Goal: Task Accomplishment & Management: Complete application form

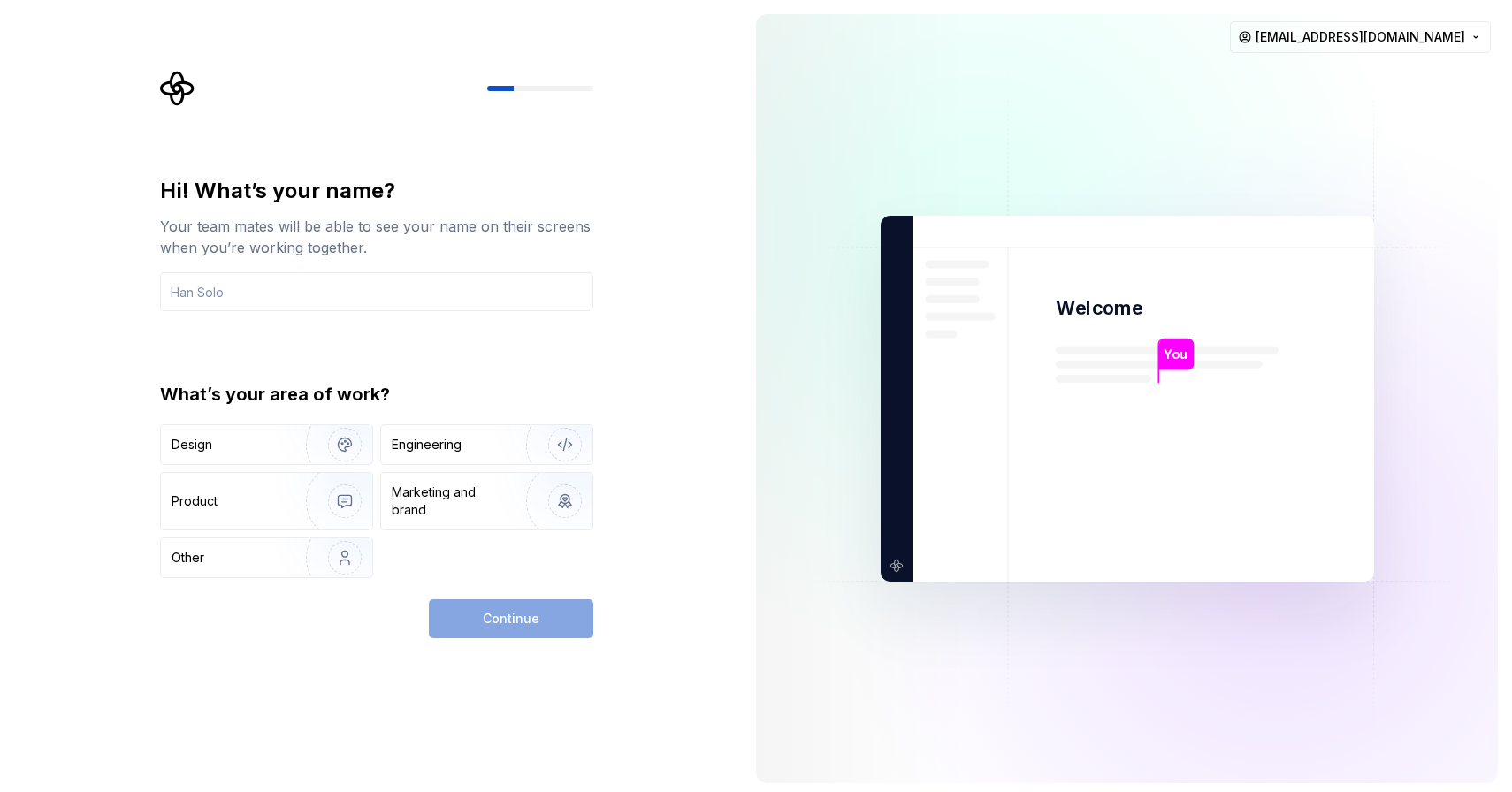
click at [747, 261] on div "You Welcome You T B +3 [PERSON_NAME] [PERSON_NAME] [EMAIL_ADDRESS][DOMAIN_NAME]" at bounding box center [1127, 399] width 770 height 798
click at [249, 450] on div "Design" at bounding box center [227, 445] width 111 height 18
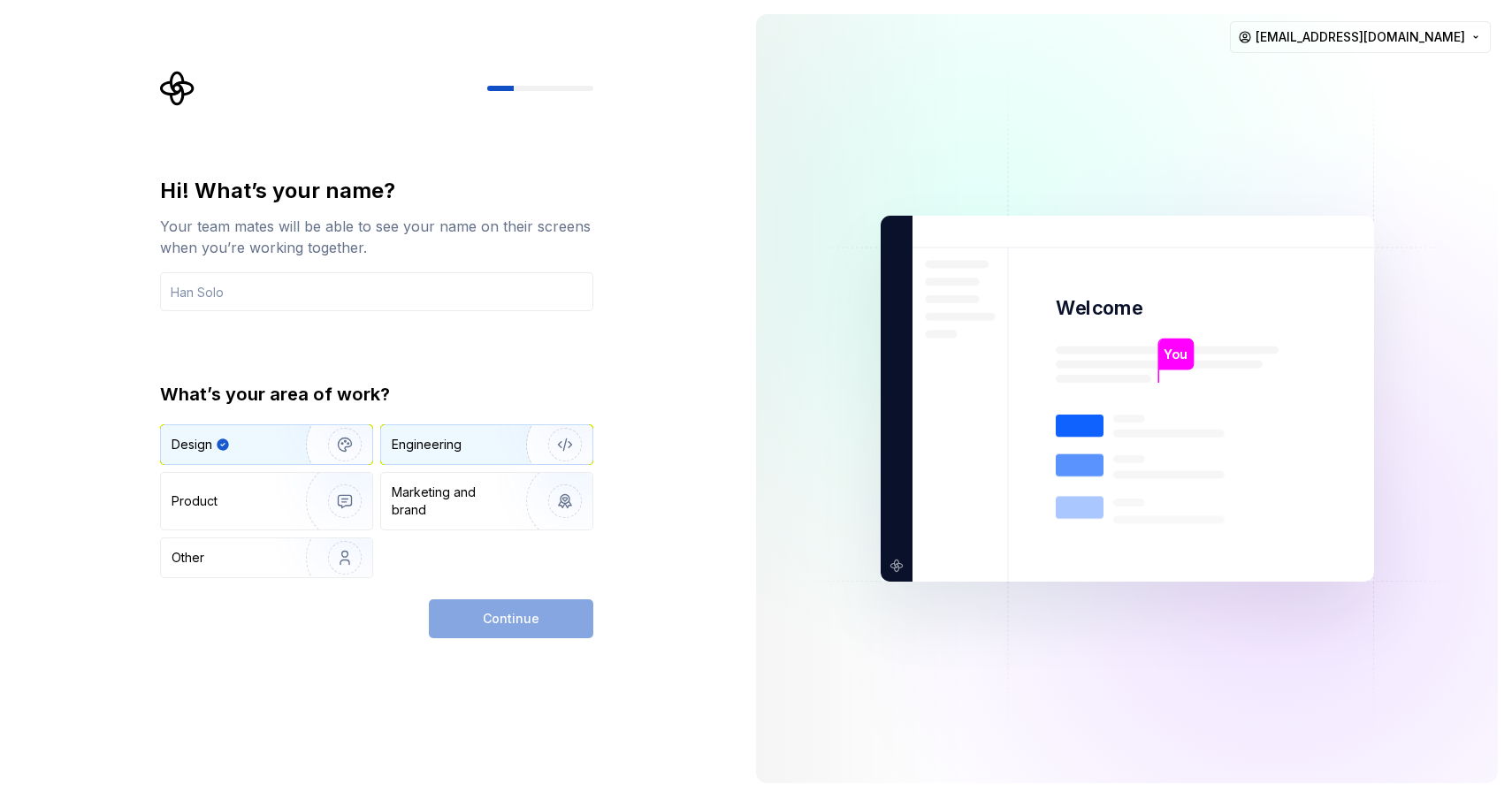
click at [425, 458] on div "Engineering" at bounding box center [486, 444] width 211 height 39
click at [277, 425] on button "Design" at bounding box center [266, 445] width 213 height 41
click at [491, 595] on div "Hi! What’s your name? Your team mates will be able to see your name on their sc…" at bounding box center [376, 407] width 434 height 462
click at [263, 504] on div "Product" at bounding box center [230, 501] width 117 height 18
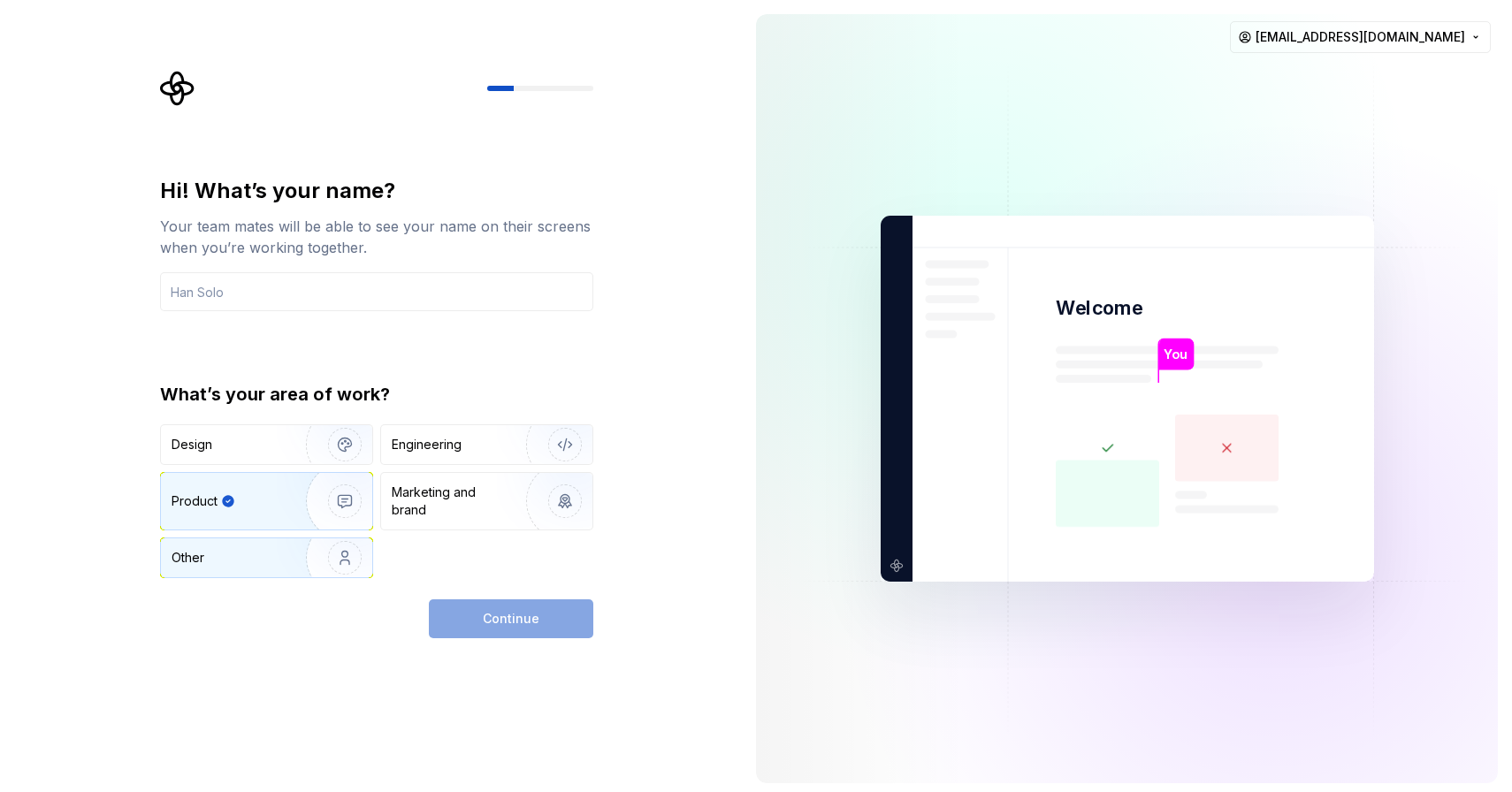
click at [265, 564] on div "Other" at bounding box center [223, 558] width 103 height 18
click at [272, 502] on div "Product" at bounding box center [230, 501] width 117 height 18
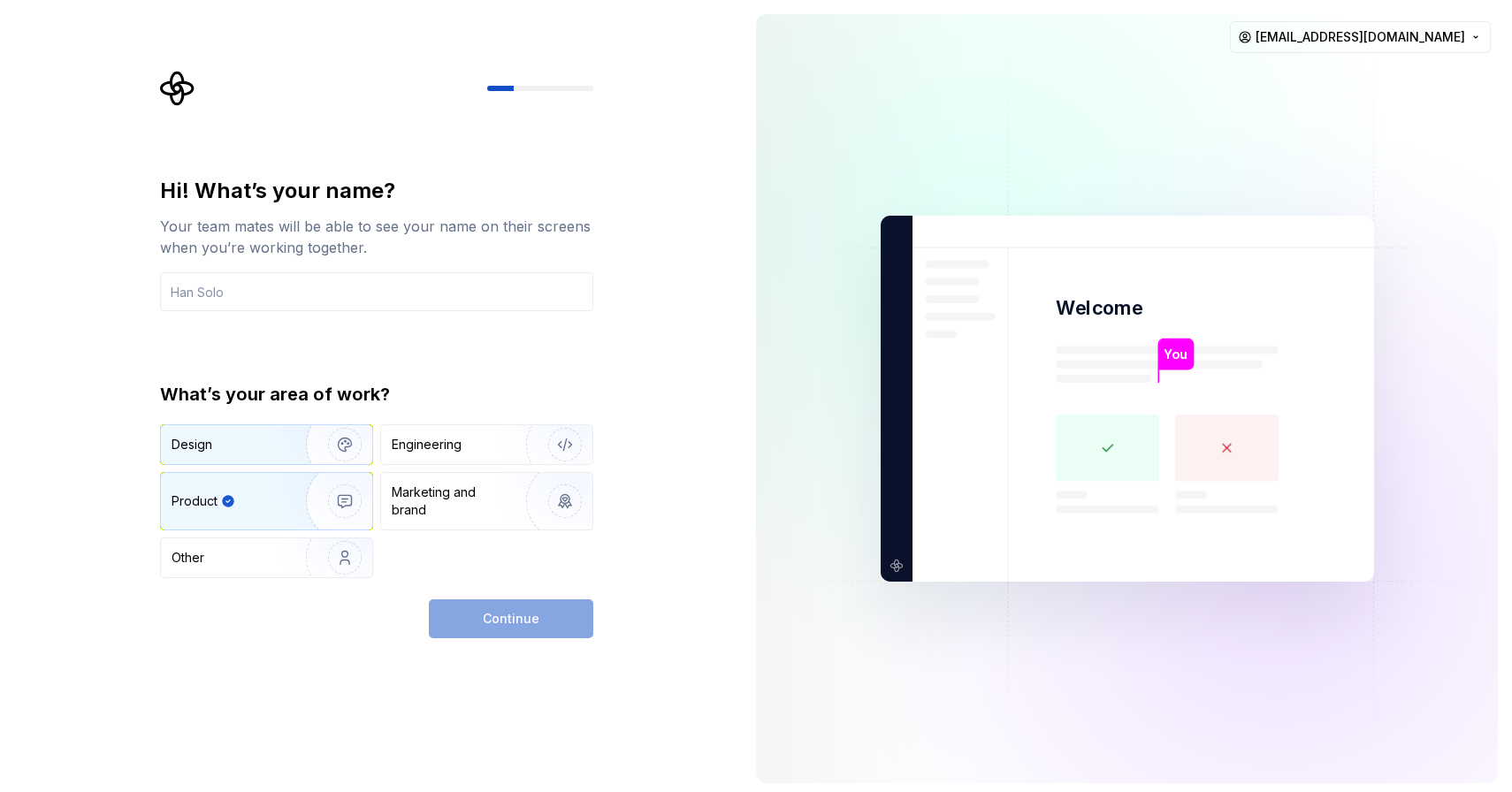
click at [273, 425] on div "Design" at bounding box center [266, 444] width 211 height 39
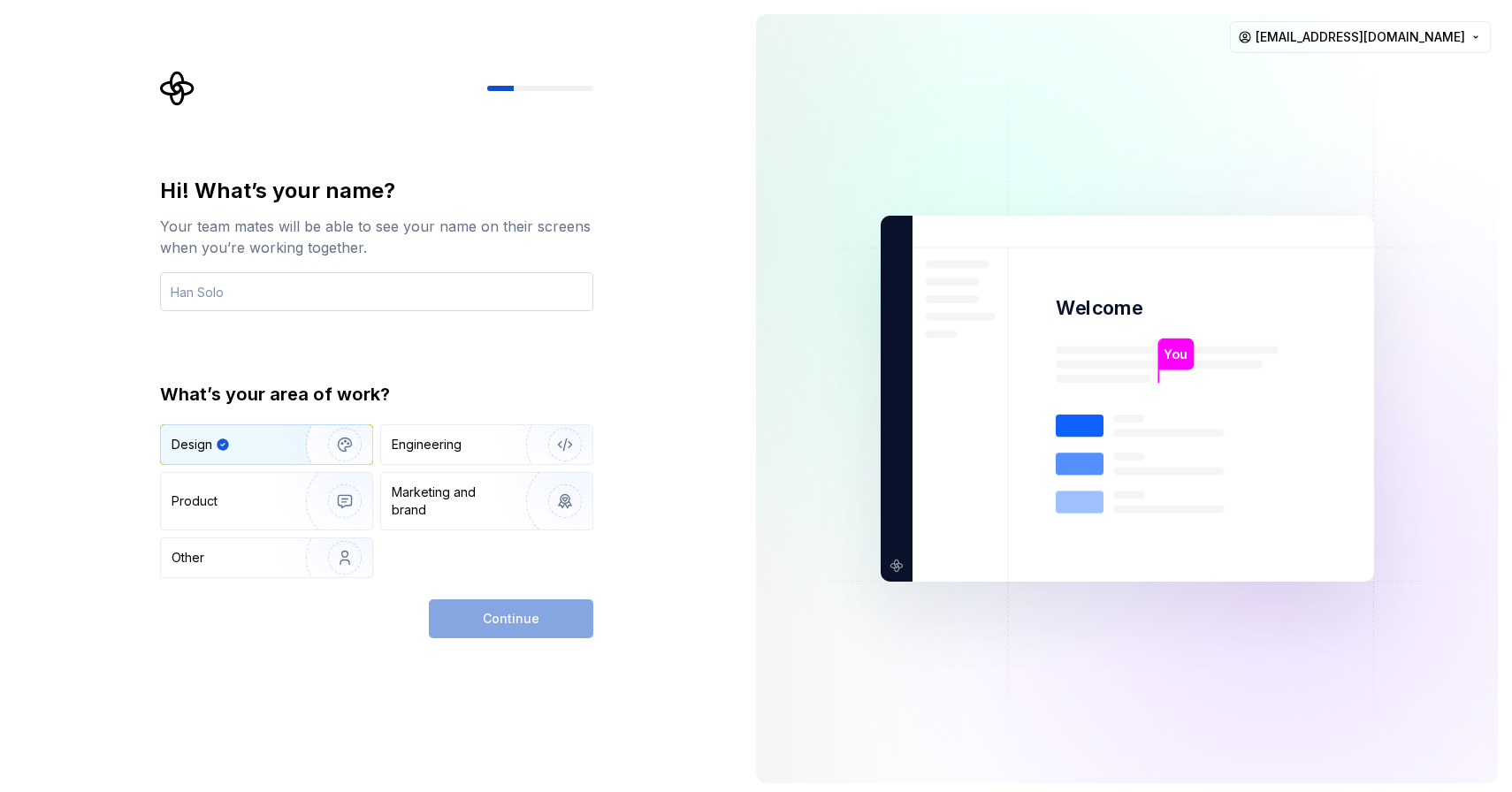
click at [285, 309] on input "text" at bounding box center [376, 291] width 434 height 39
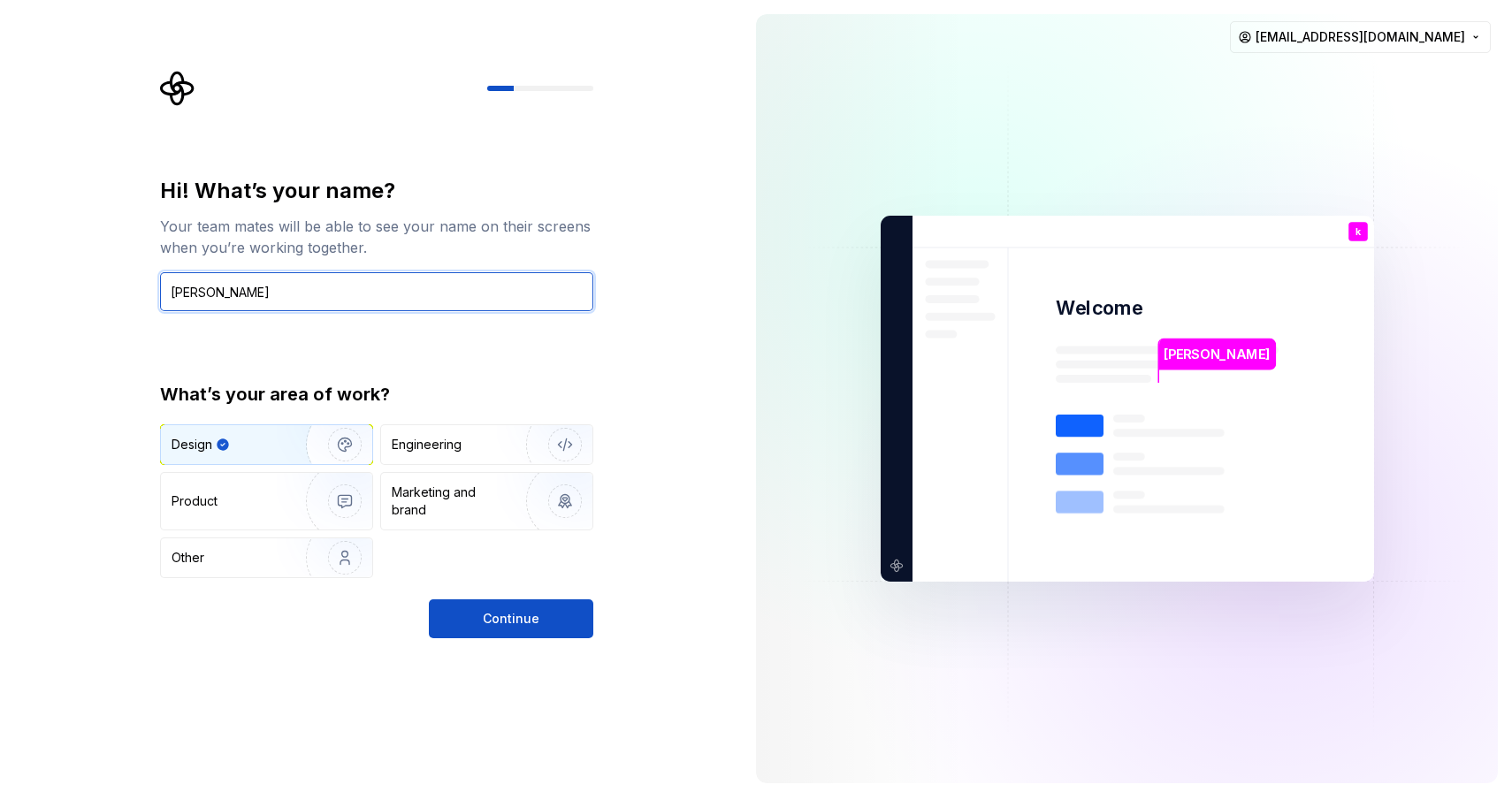
type input "[PERSON_NAME]"
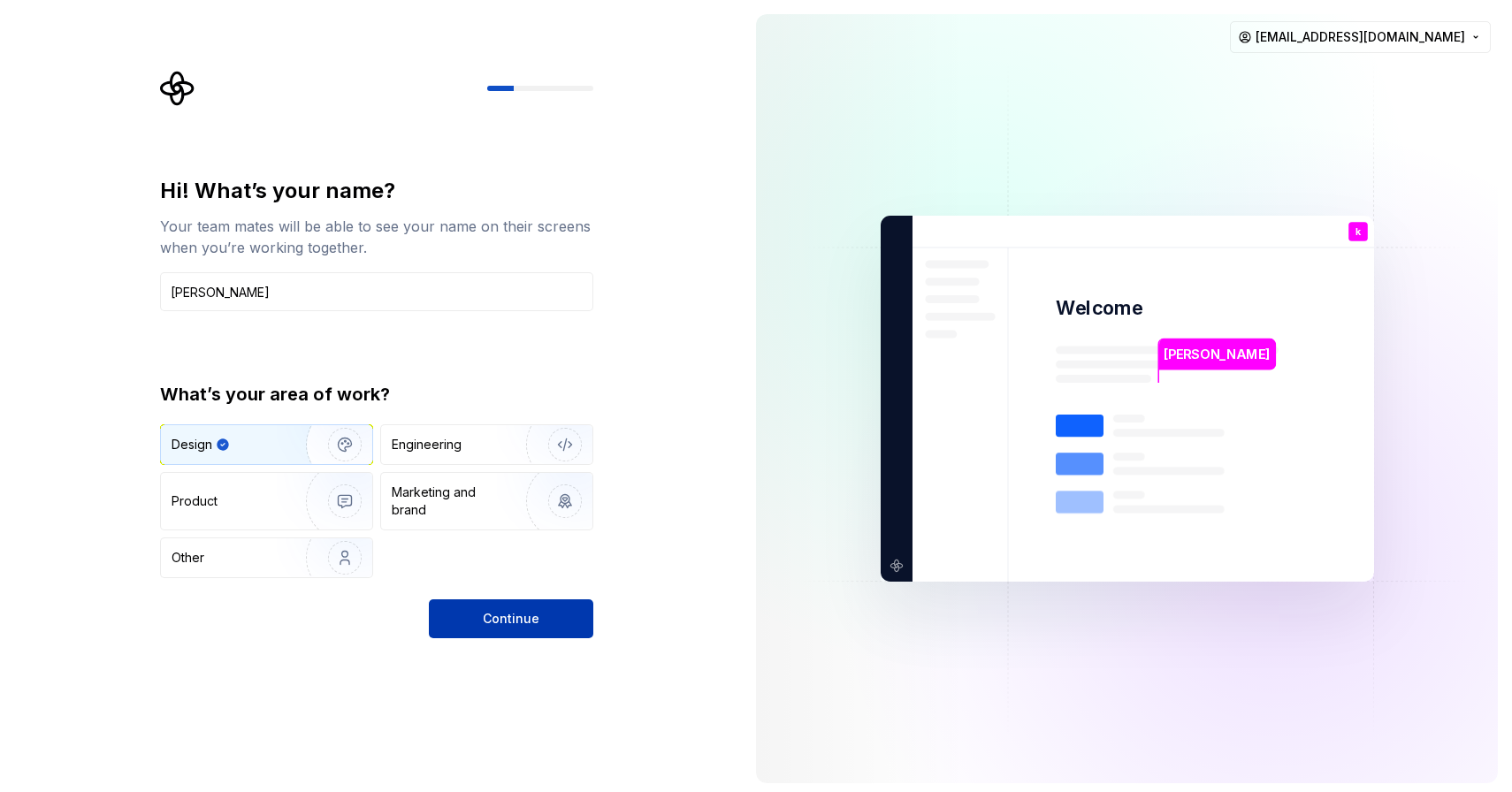
click at [542, 627] on button "Continue" at bounding box center [511, 618] width 165 height 39
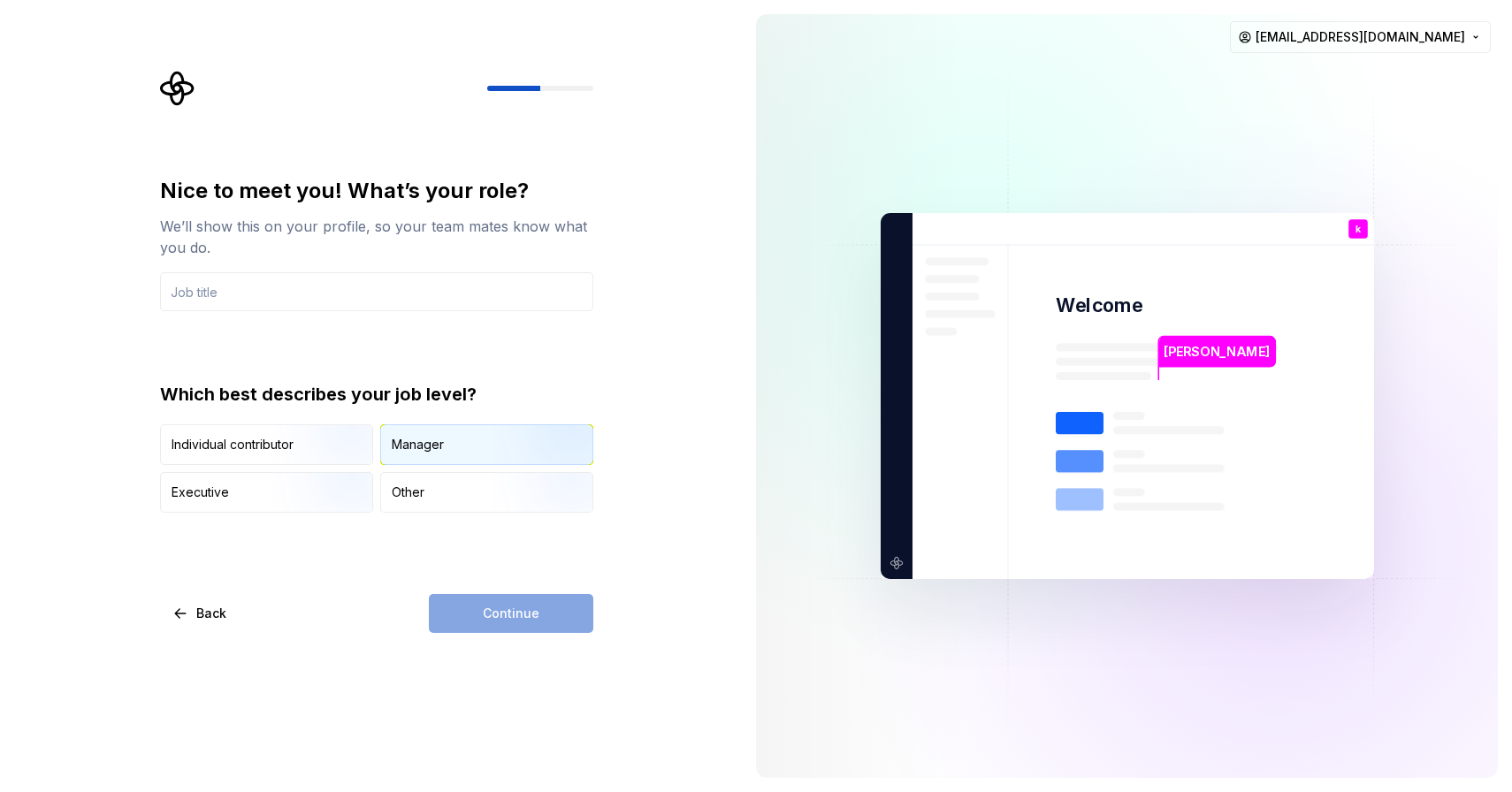
click at [442, 450] on div "Manager" at bounding box center [418, 445] width 53 height 18
click at [401, 282] on input "text" at bounding box center [376, 291] width 434 height 39
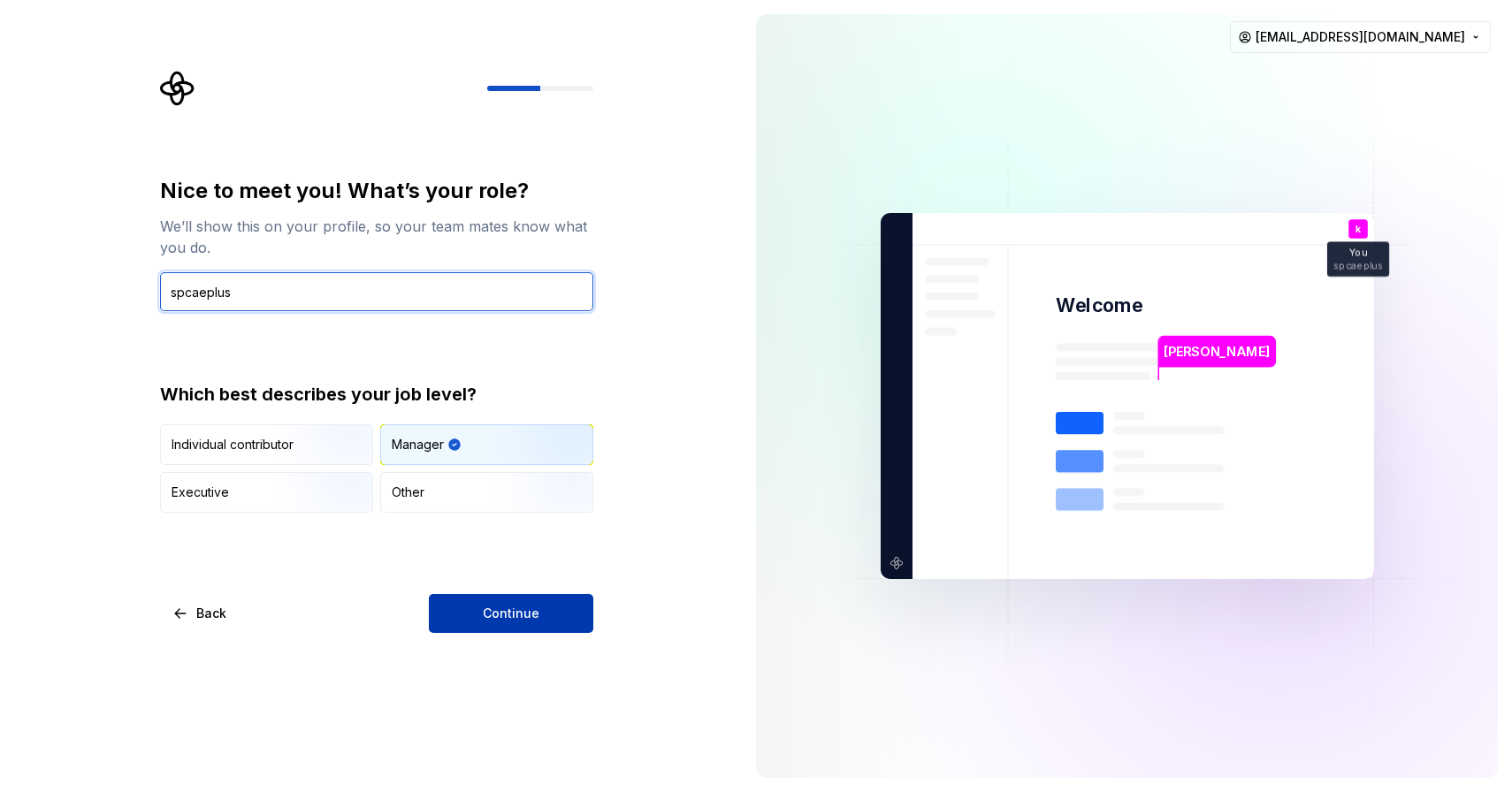
type input "spcaeplus"
click at [539, 604] on button "Continue" at bounding box center [511, 613] width 165 height 39
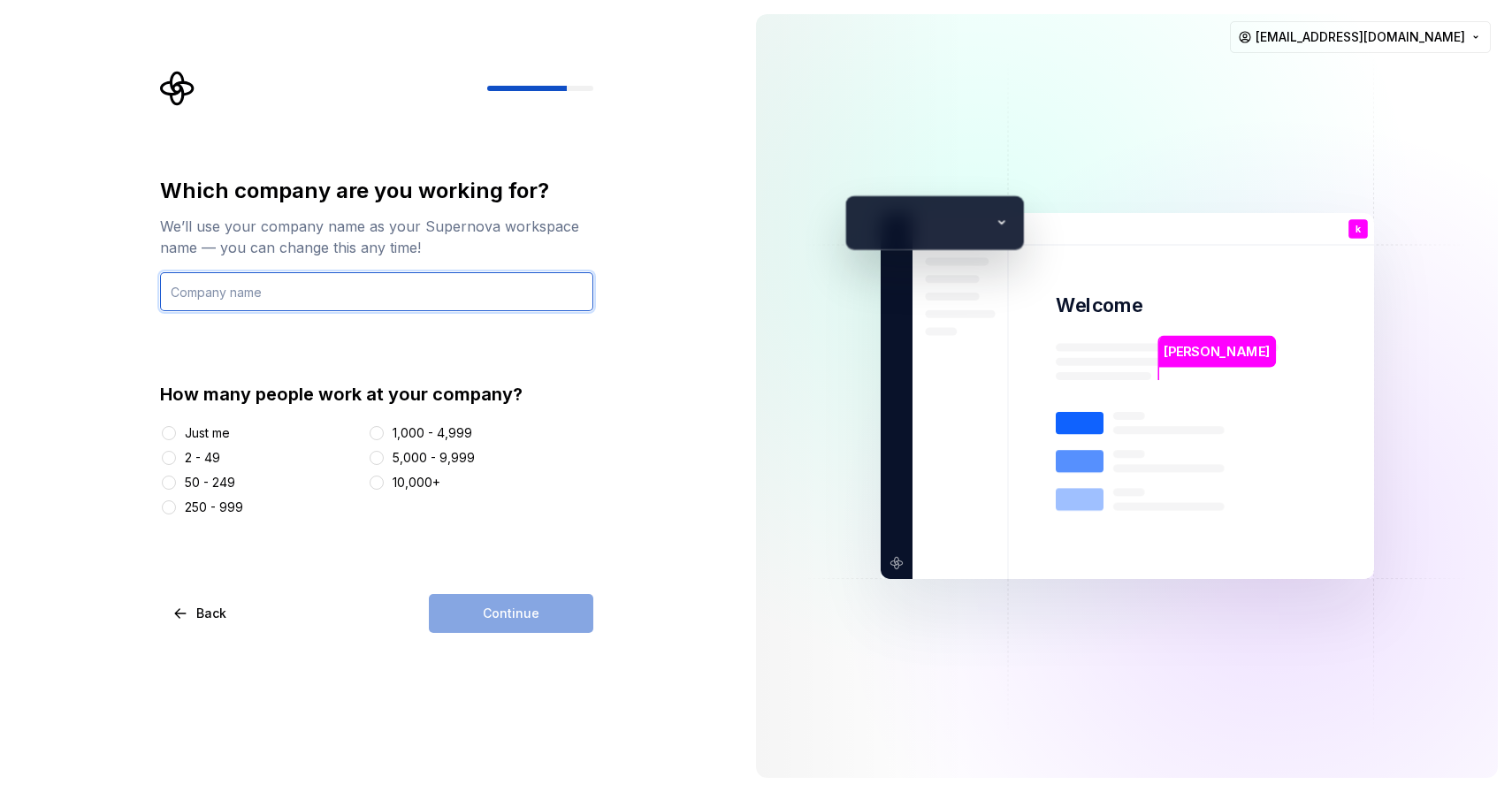
click at [358, 294] on input "text" at bounding box center [376, 291] width 434 height 39
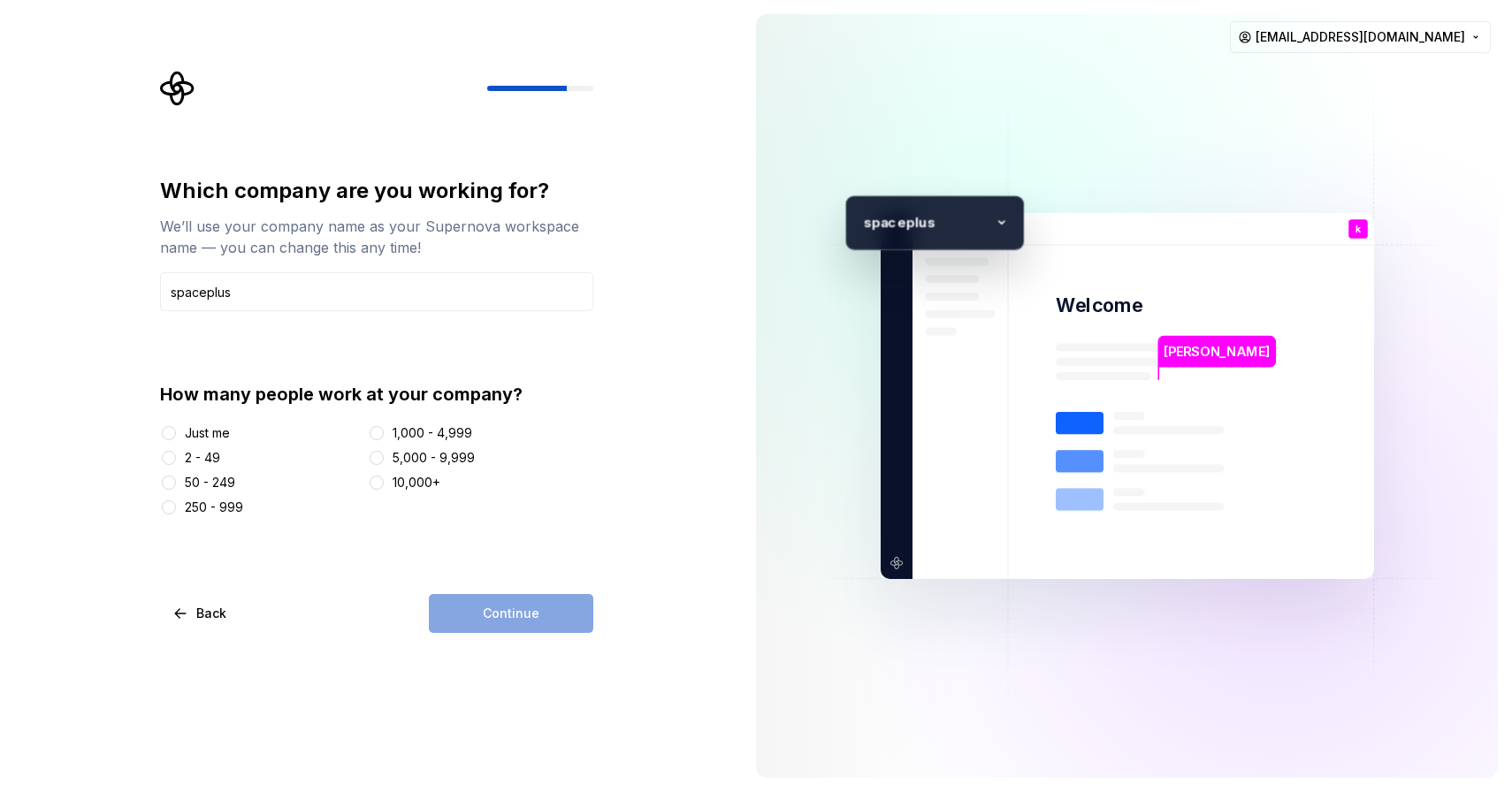
click at [201, 416] on div "How many people work at your company? Just me 2 - 49 50 - 249 250 - 999 1,000 -…" at bounding box center [376, 449] width 434 height 134
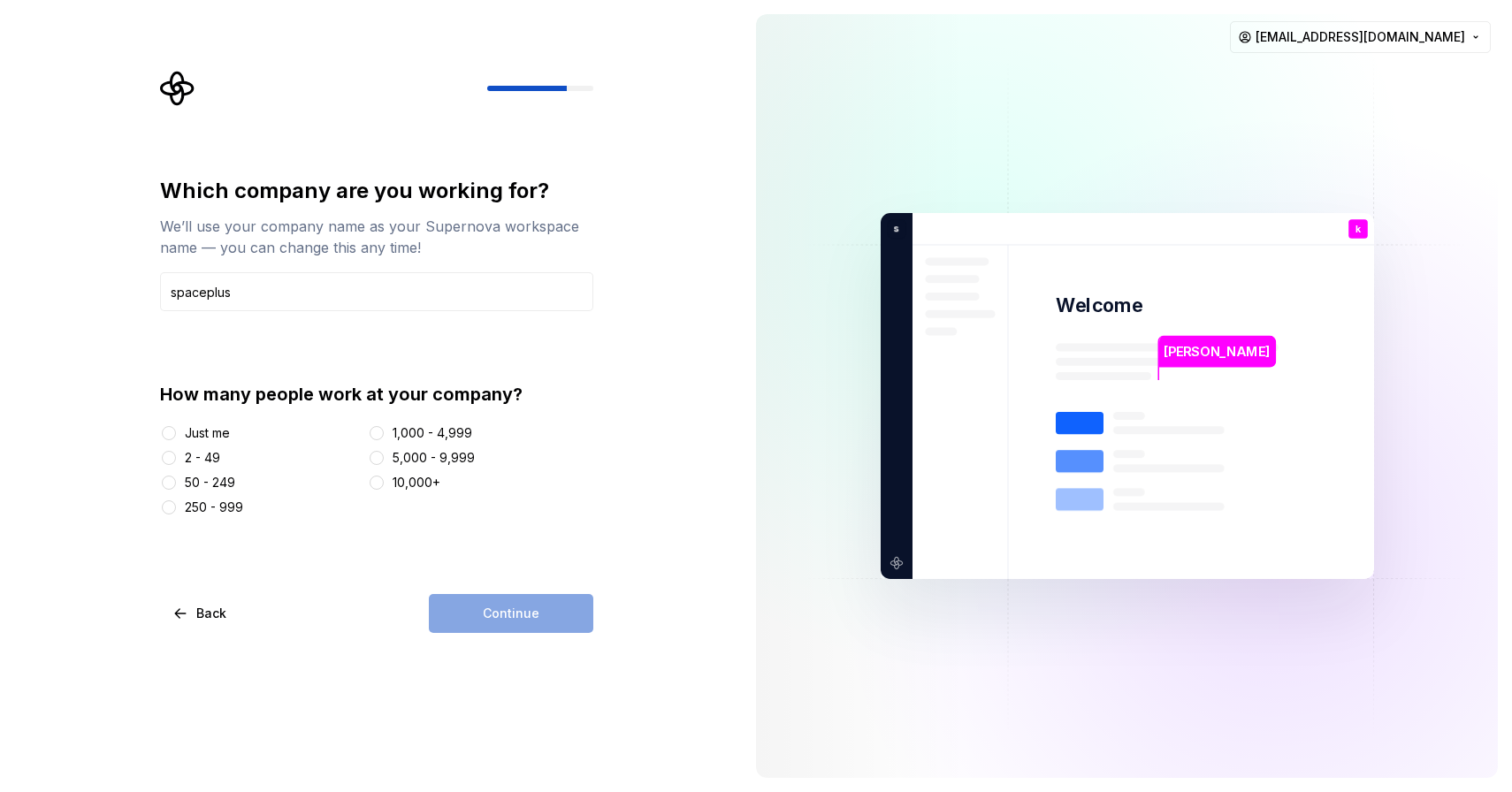
click at [185, 435] on div "Just me" at bounding box center [206, 434] width 45 height 18
click at [176, 435] on button "Just me" at bounding box center [169, 433] width 14 height 14
click at [400, 312] on div "Which company are you working for? We’ll use your company name as your Supernov…" at bounding box center [376, 346] width 434 height 339
click at [400, 304] on input "spaceplus" at bounding box center [376, 291] width 434 height 39
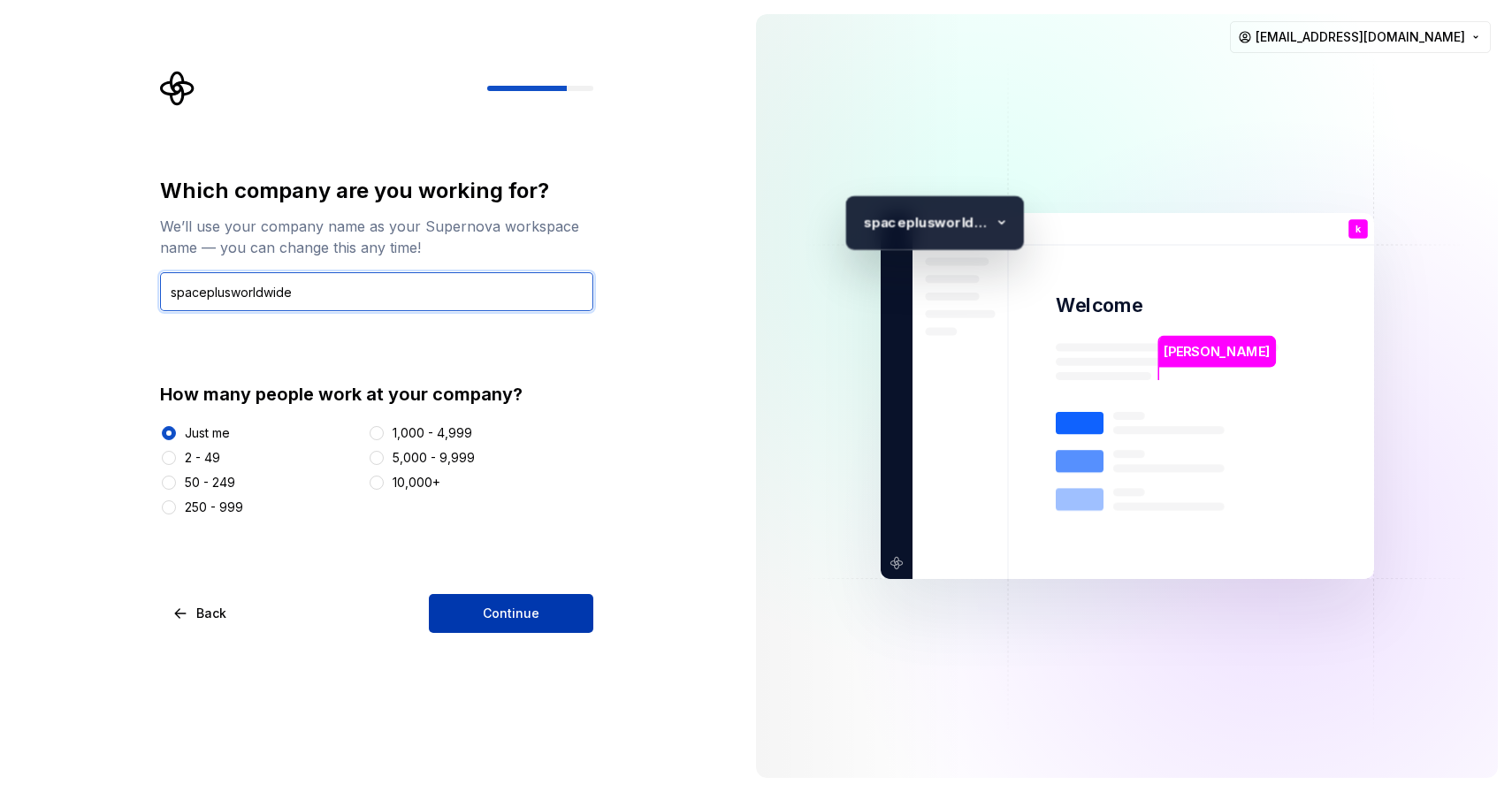
type input "spaceplusworldwide"
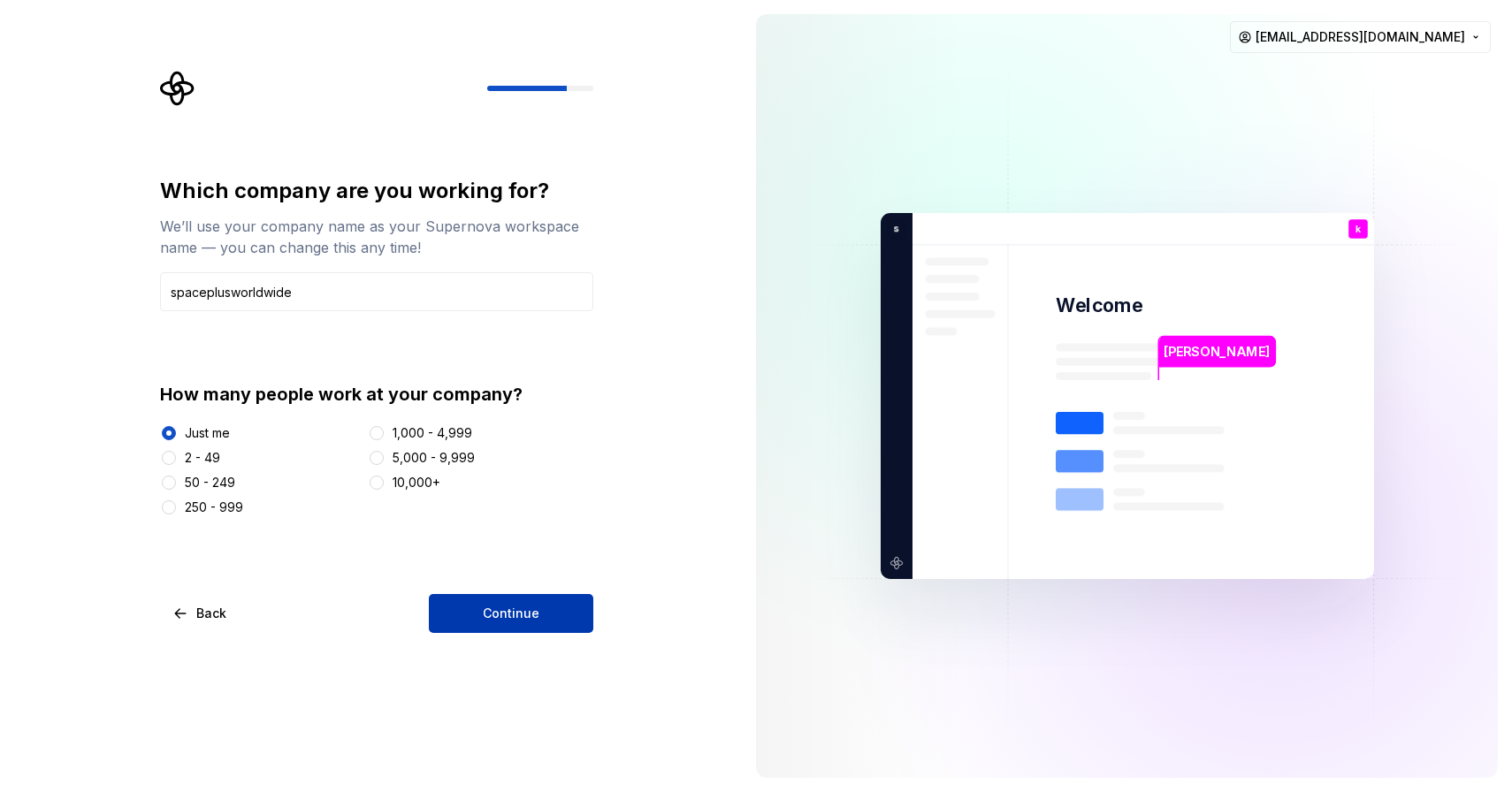
click at [498, 613] on span "Continue" at bounding box center [510, 613] width 57 height 18
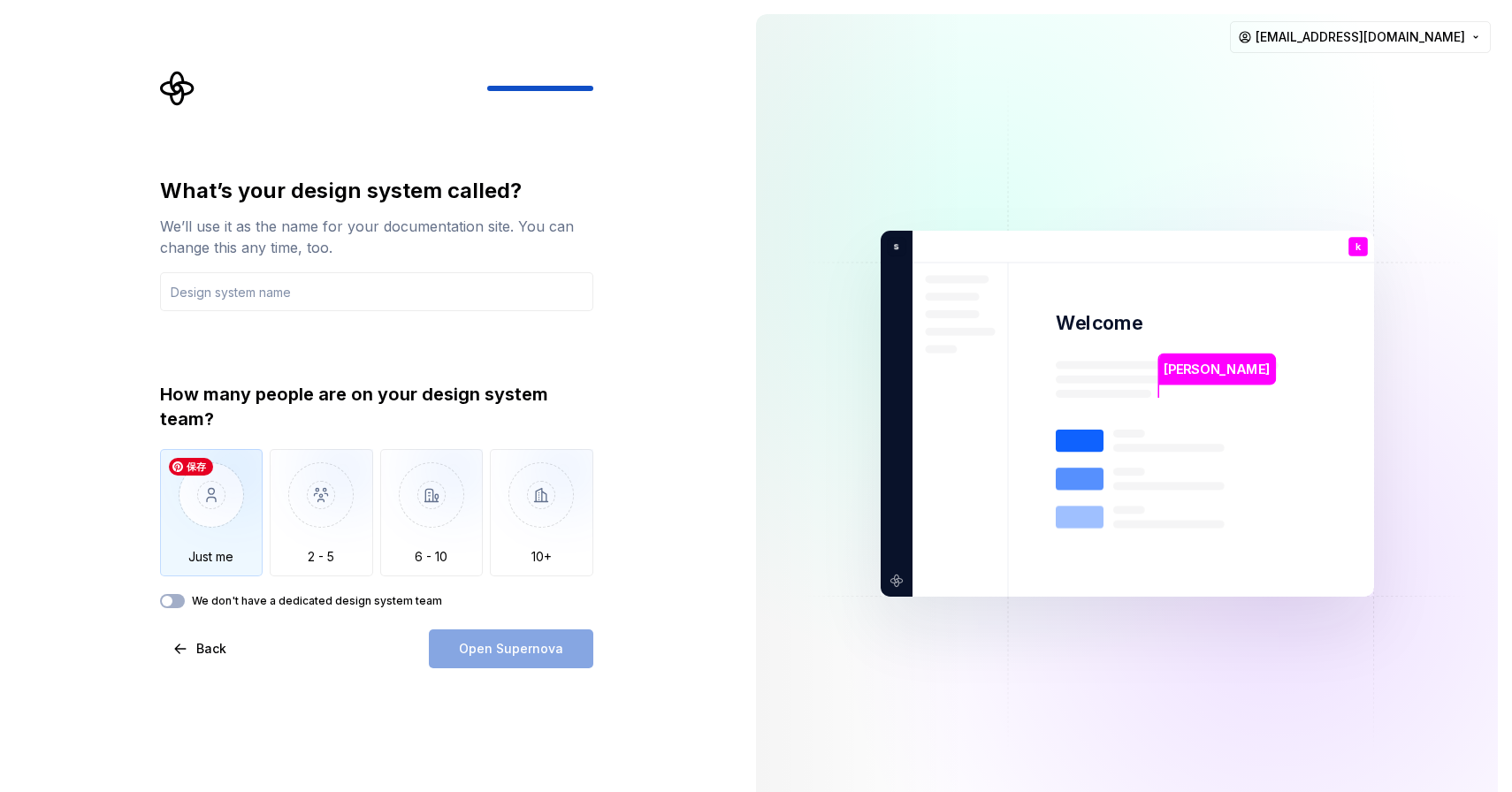
click at [197, 484] on img "button" at bounding box center [211, 508] width 103 height 118
click at [332, 310] on input "text" at bounding box center [376, 291] width 434 height 39
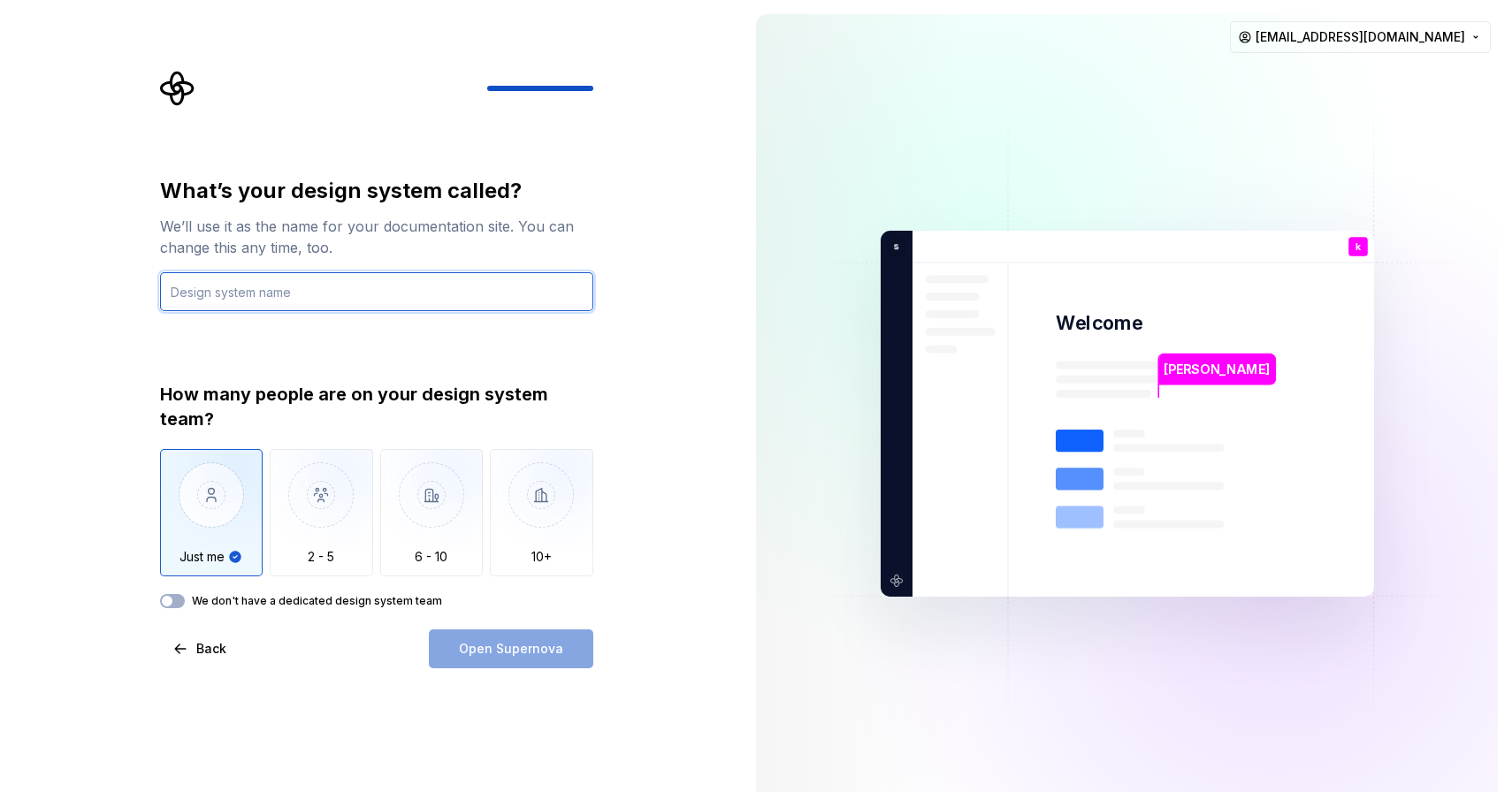
click at [308, 279] on input "text" at bounding box center [376, 291] width 434 height 39
type input "AAA"
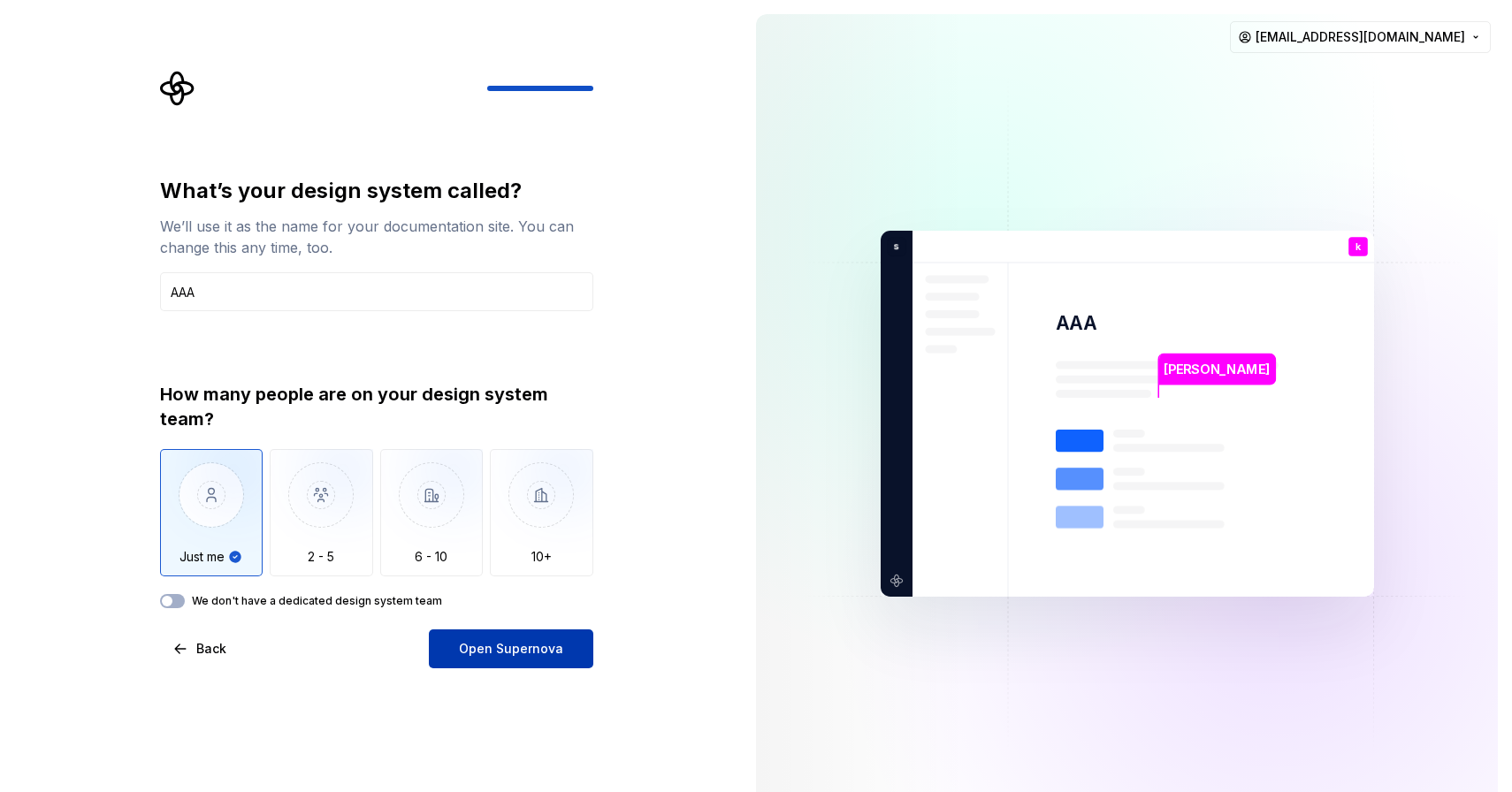
click at [536, 638] on button "Open Supernova" at bounding box center [511, 648] width 165 height 39
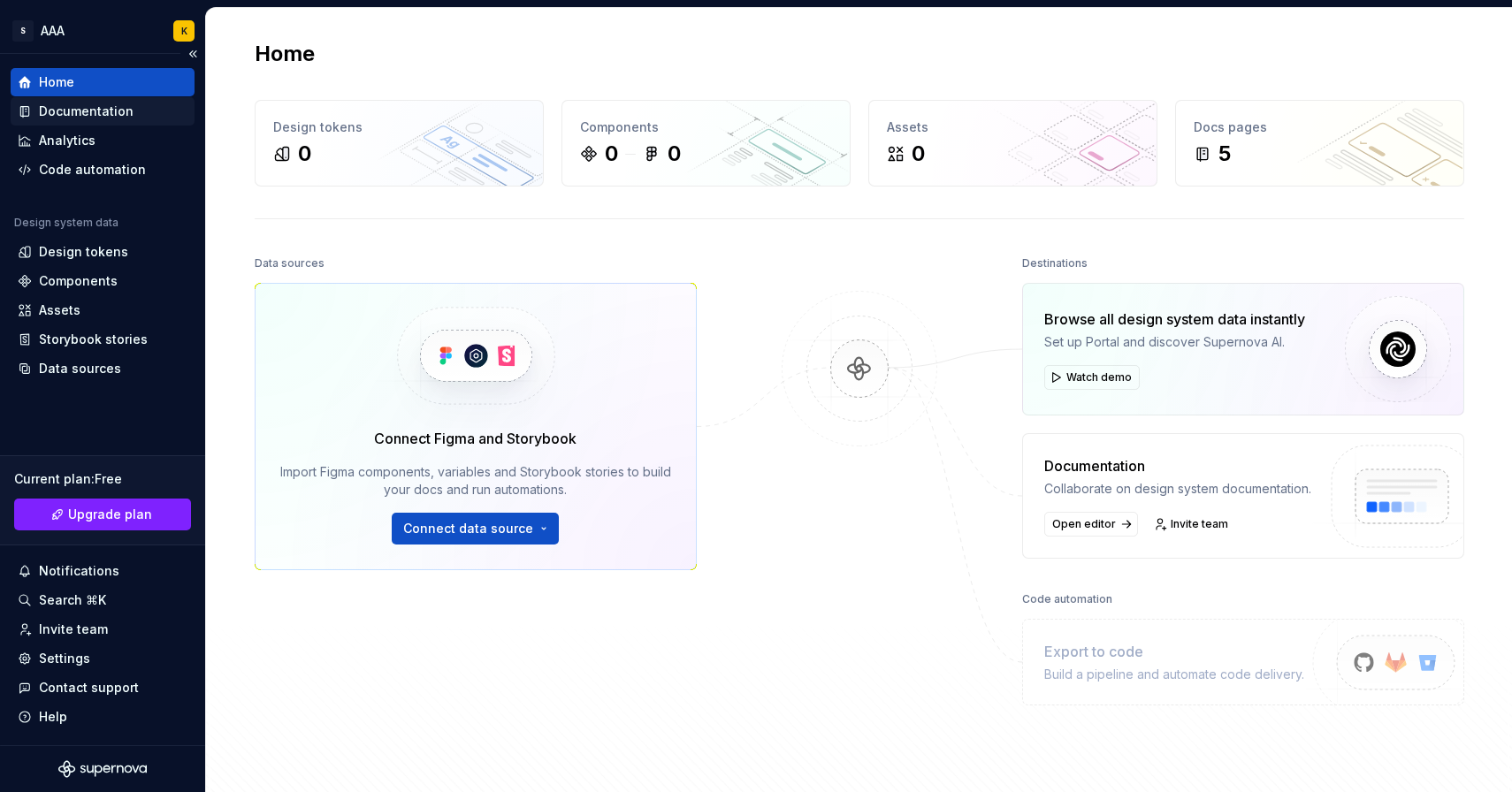
click at [137, 105] on div "Documentation" at bounding box center [102, 111] width 170 height 18
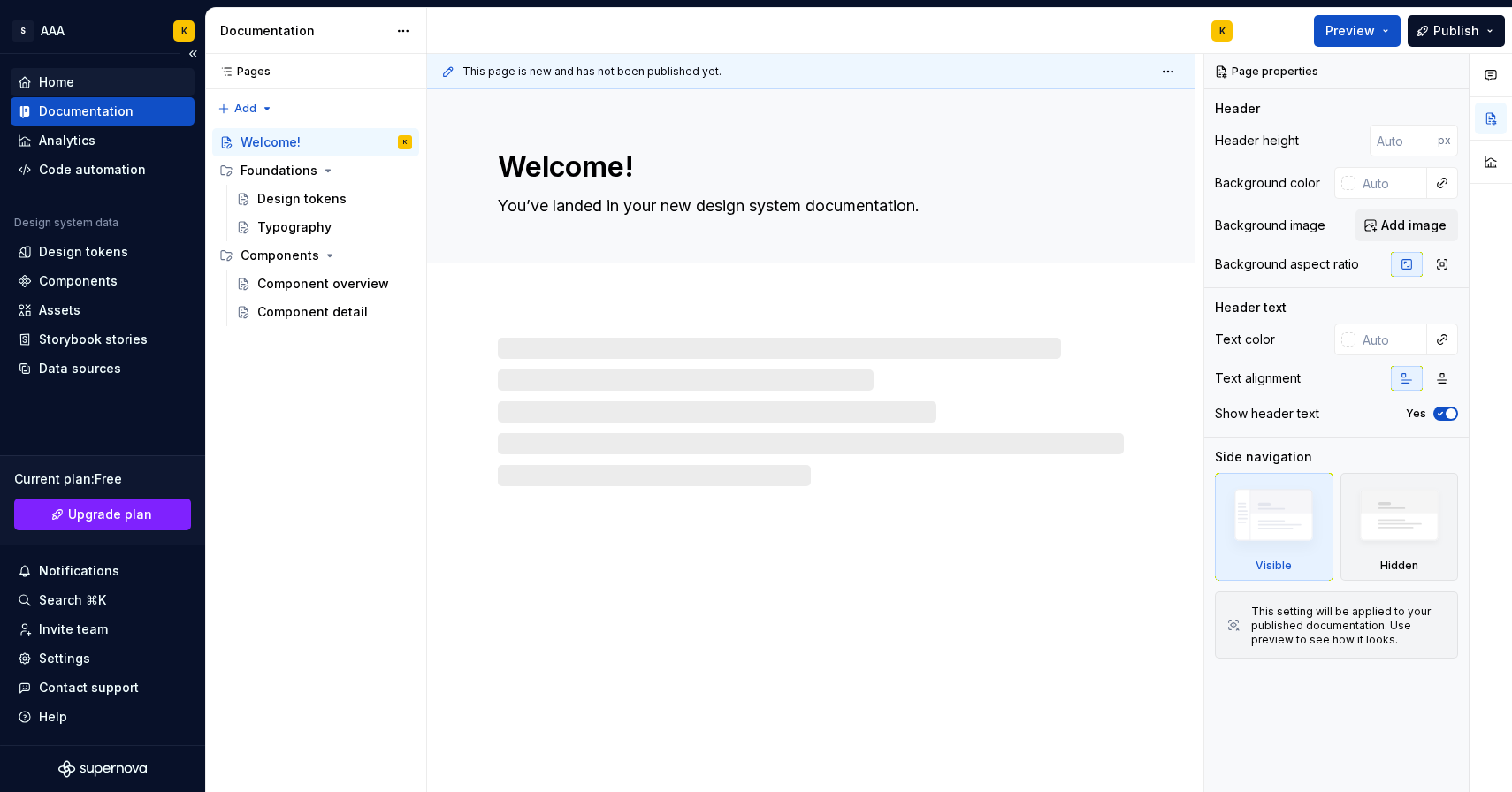
type textarea "*"
click at [94, 88] on div "Home" at bounding box center [102, 82] width 170 height 18
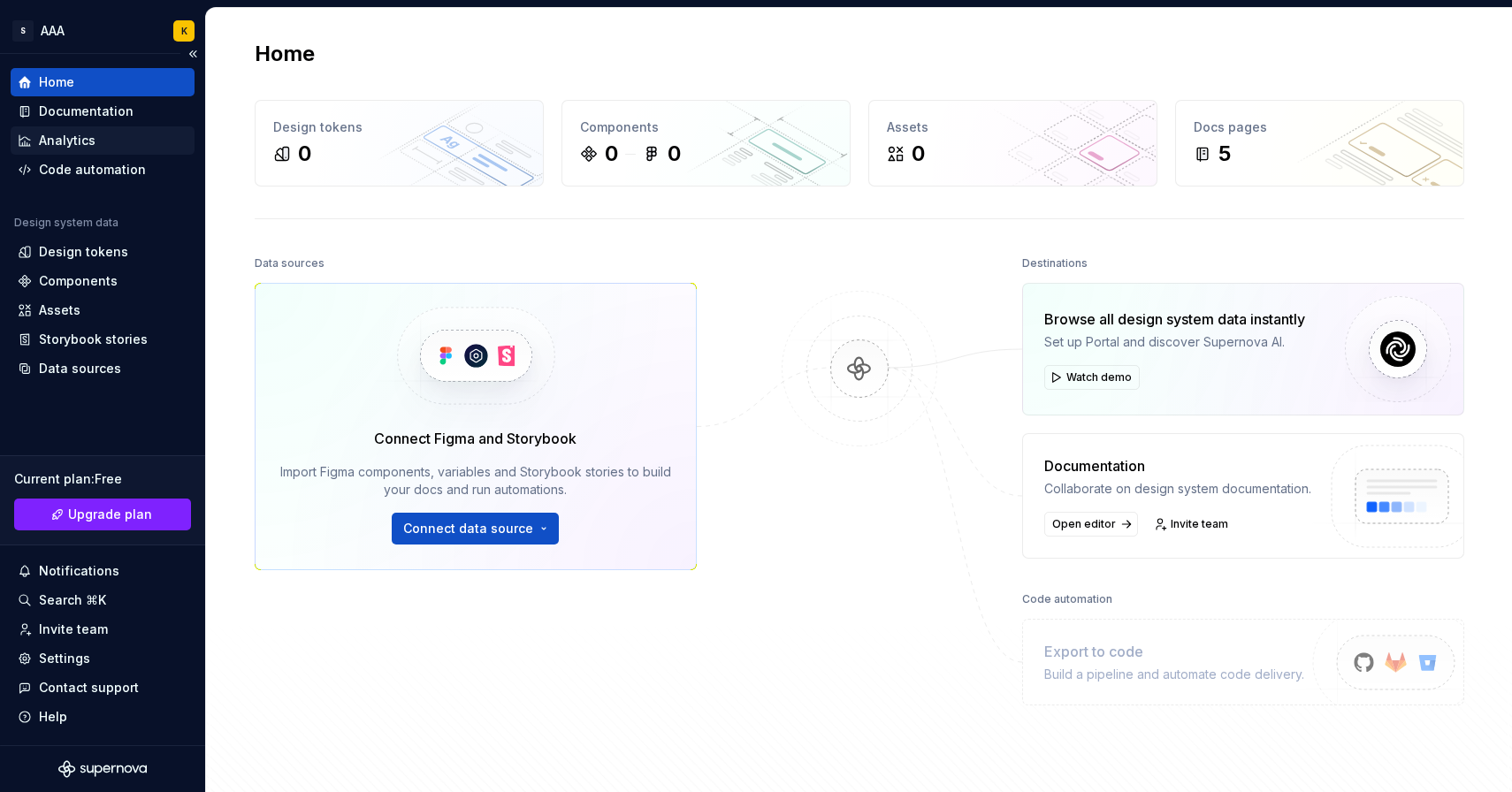
click at [87, 149] on div "Analytics" at bounding box center [67, 141] width 57 height 18
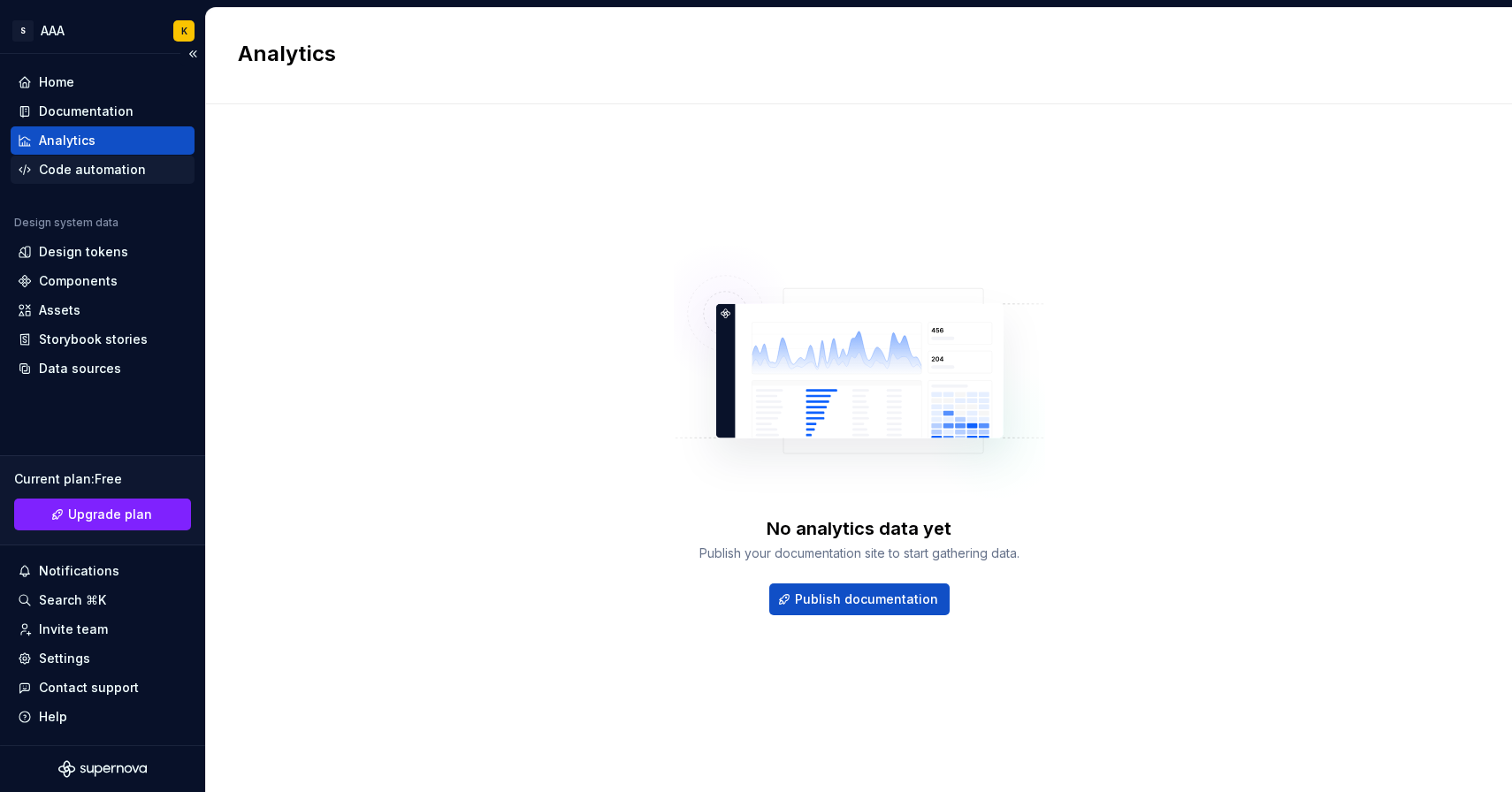
click at [90, 169] on div "Code automation" at bounding box center [92, 170] width 107 height 18
